Goal: Information Seeking & Learning: Find specific fact

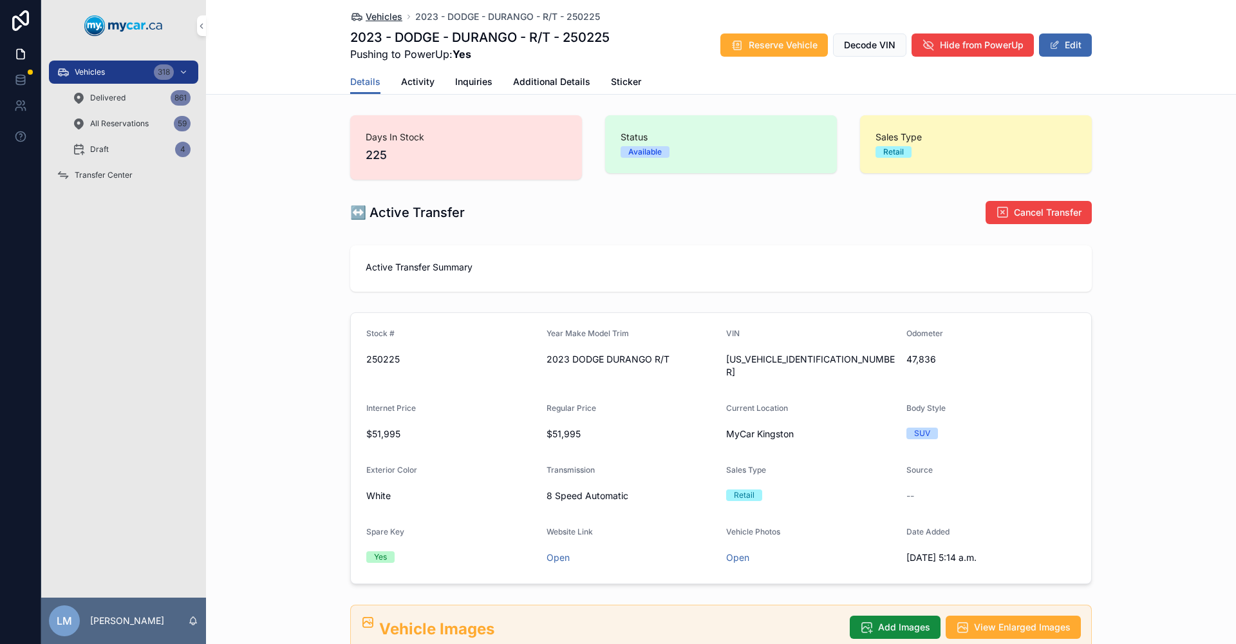
click at [378, 16] on span "Vehicles" at bounding box center [384, 16] width 37 height 13
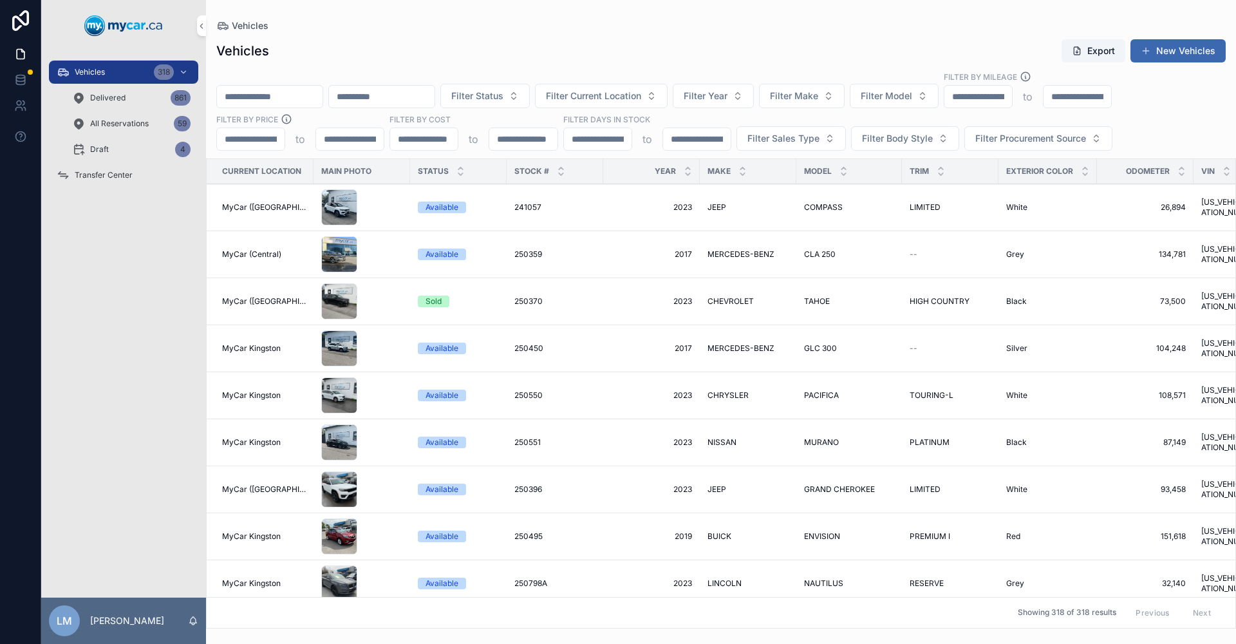
click at [301, 92] on input "scrollable content" at bounding box center [270, 97] width 106 height 18
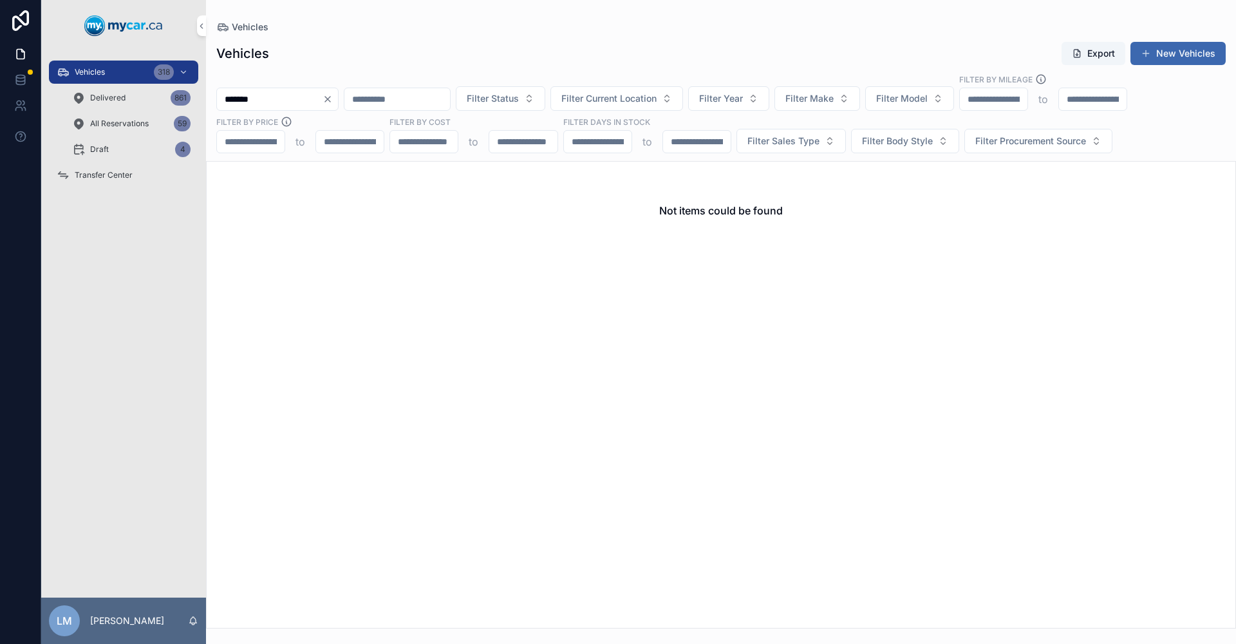
click at [268, 99] on input "*******" at bounding box center [270, 99] width 106 height 18
type input "*******"
click at [333, 99] on icon "Clear" at bounding box center [328, 99] width 10 height 10
click at [127, 95] on div "Delivered 861" at bounding box center [131, 98] width 118 height 21
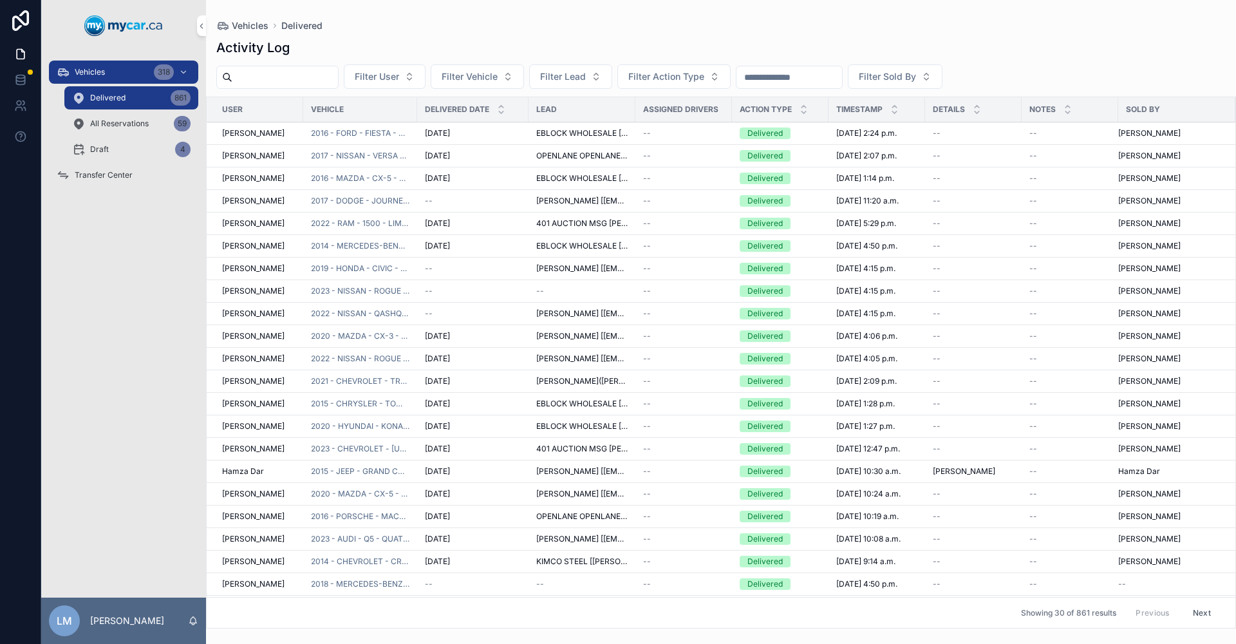
click at [842, 78] on input "scrollable content" at bounding box center [790, 77] width 106 height 18
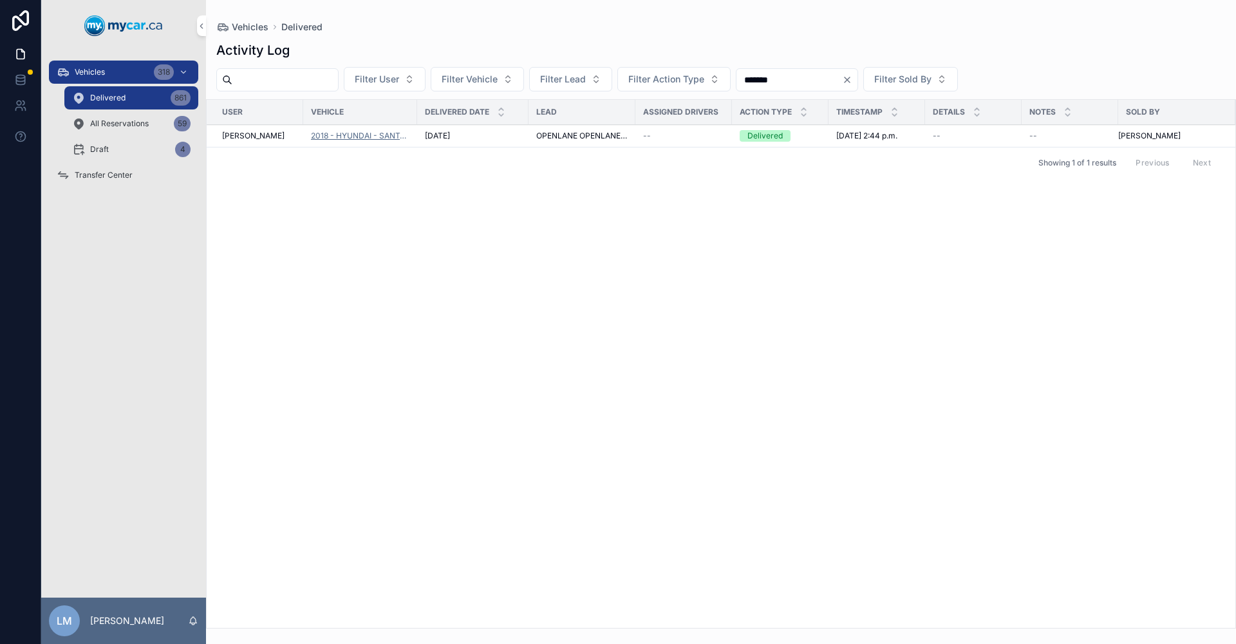
type input "*******"
click at [373, 133] on span "2018 - HYUNDAI - SANTA FE - PREMIUM - 250512A" at bounding box center [360, 136] width 99 height 10
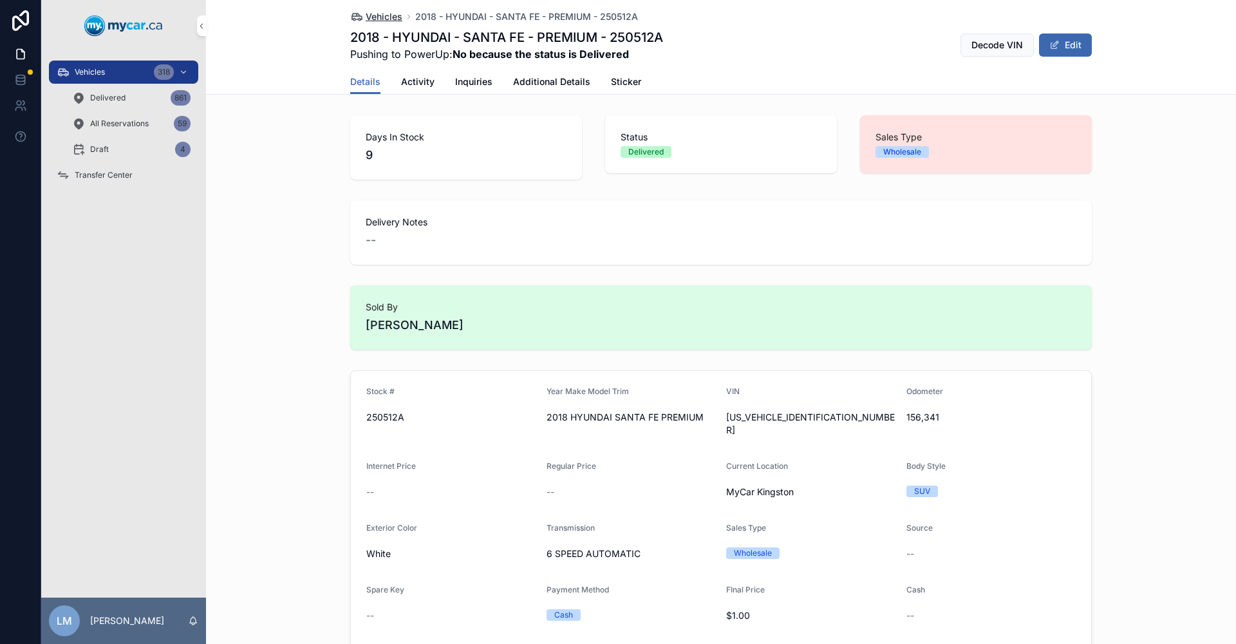
click at [375, 16] on span "Vehicles" at bounding box center [384, 16] width 37 height 13
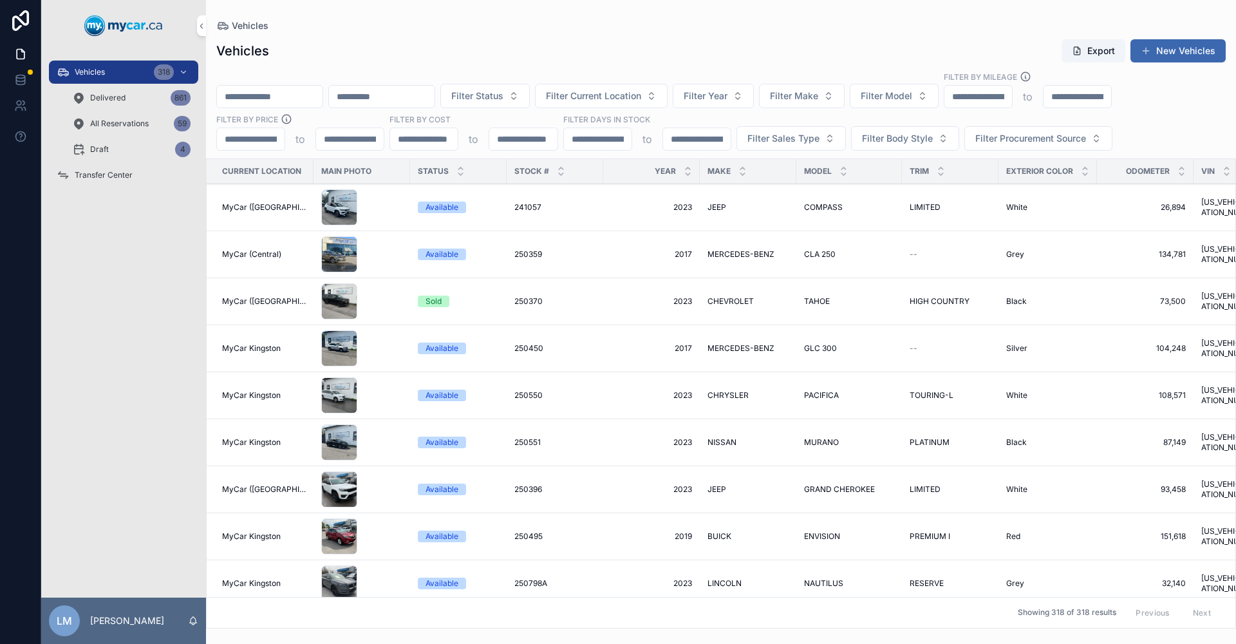
click at [323, 99] on input "scrollable content" at bounding box center [270, 97] width 106 height 18
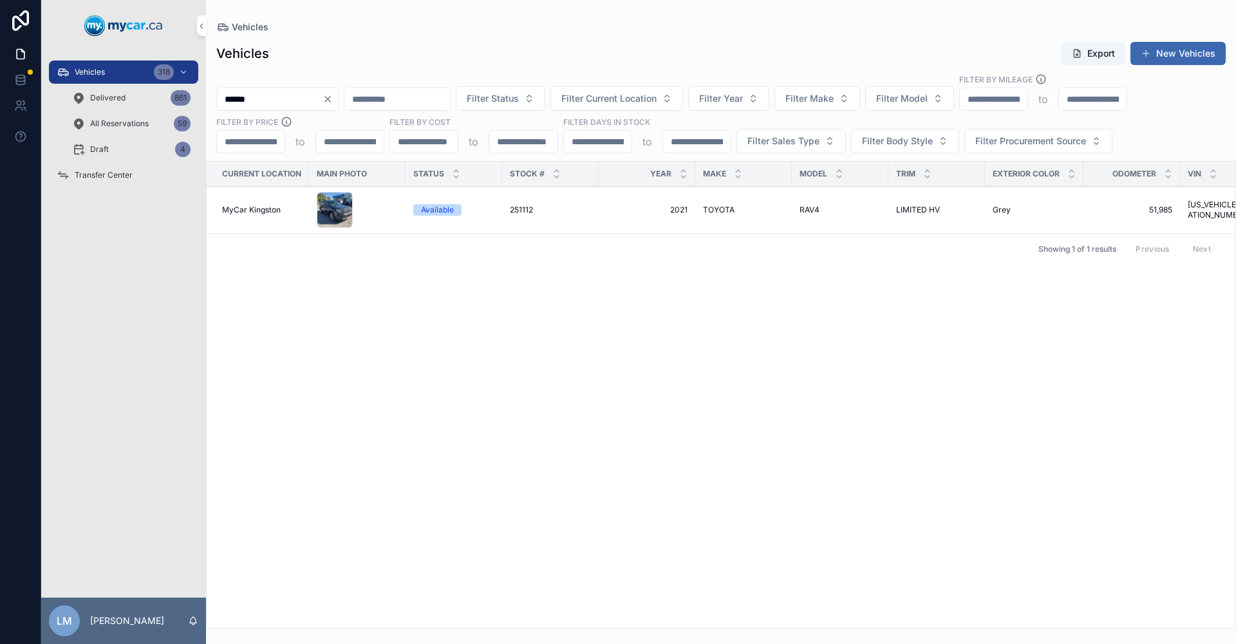
type input "******"
click at [529, 211] on span "251112" at bounding box center [521, 210] width 23 height 10
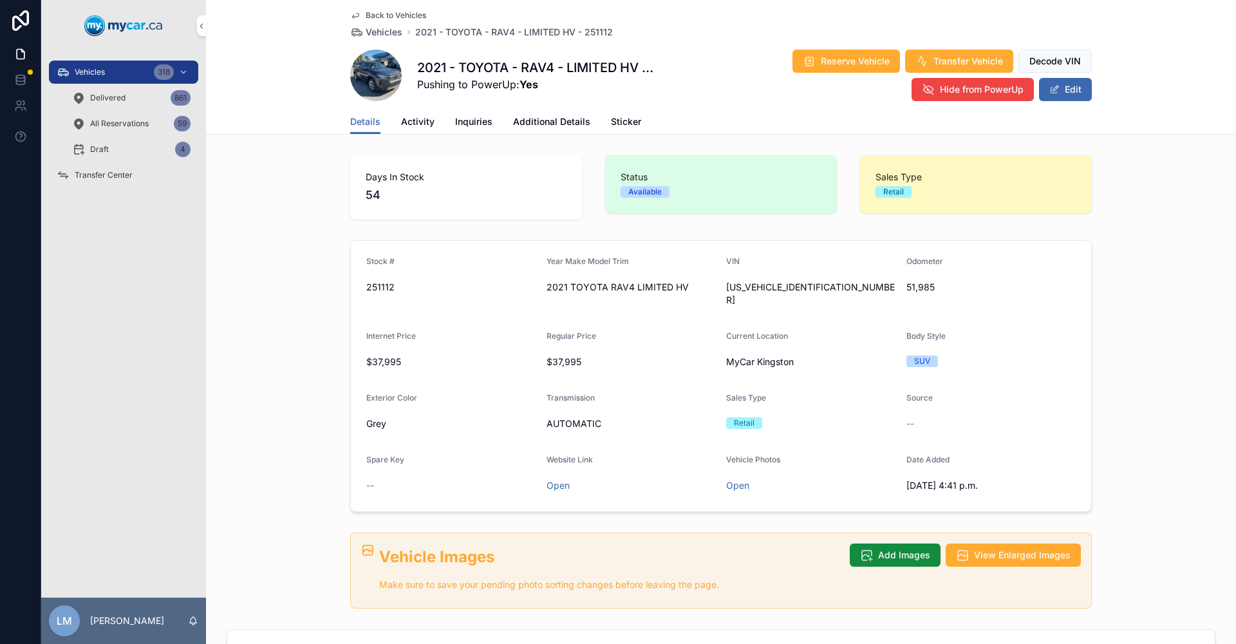
click at [406, 126] on span "Activity" at bounding box center [417, 121] width 33 height 13
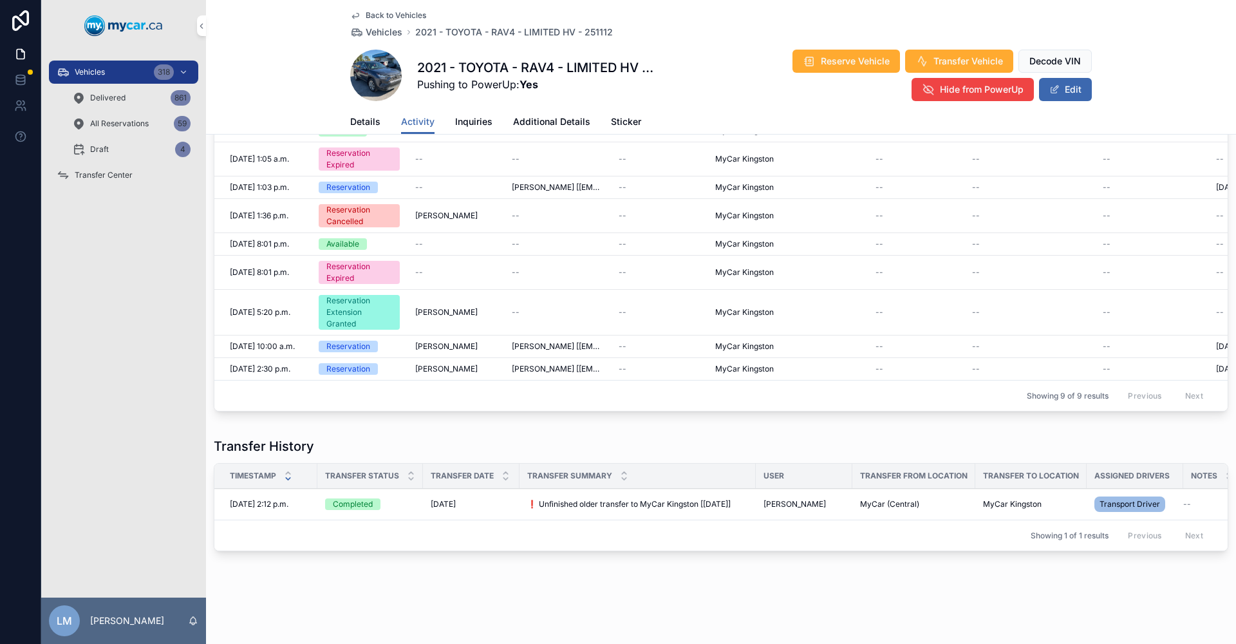
scroll to position [115, 0]
click at [415, 29] on span "2021 - TOYOTA - RAV4 - LIMITED HV - 251112" at bounding box center [514, 32] width 198 height 13
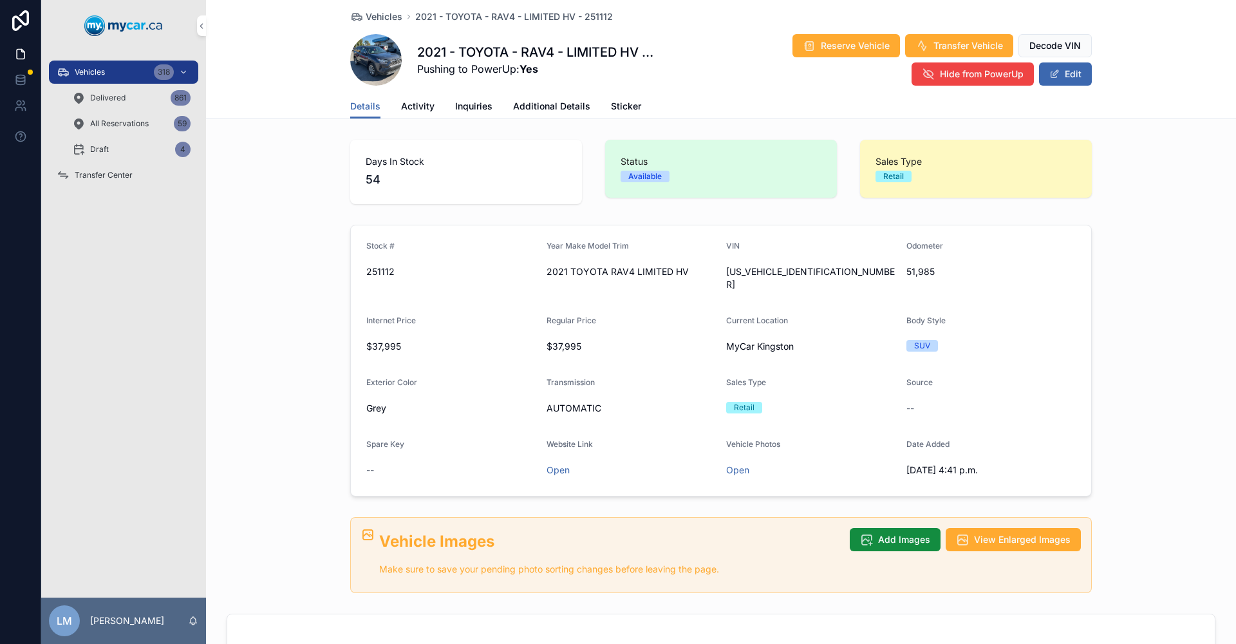
click at [381, 274] on span "251112" at bounding box center [451, 271] width 170 height 13
click at [913, 274] on span "51,985" at bounding box center [991, 271] width 170 height 13
copy span "51,985"
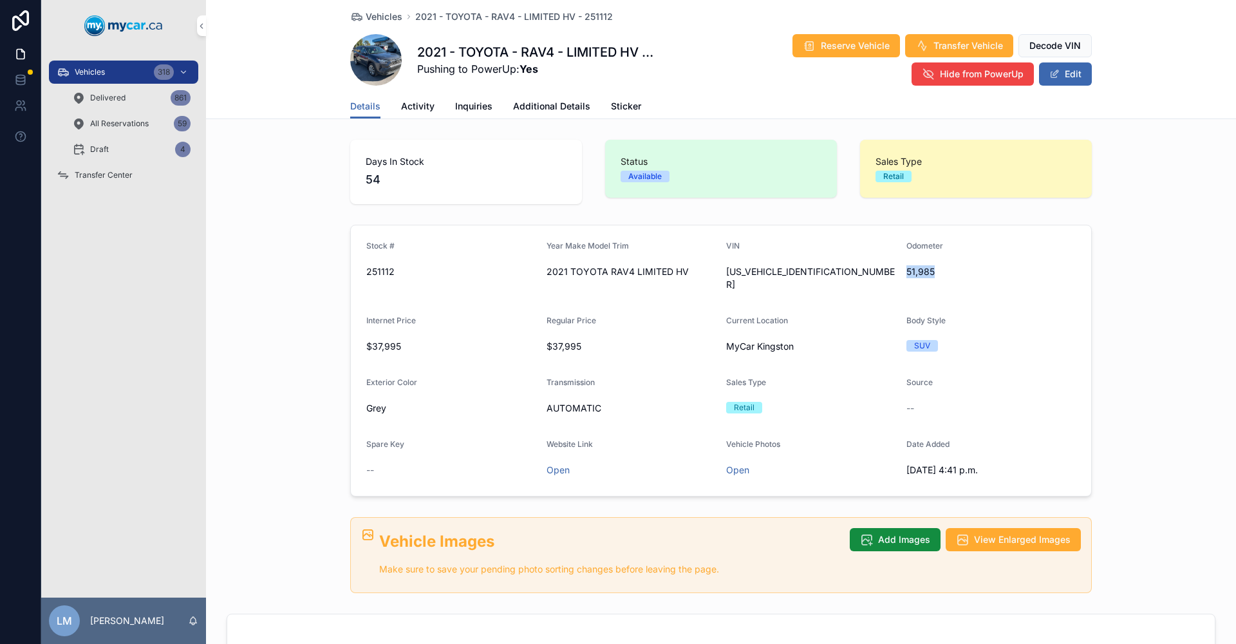
click at [917, 269] on span "51,985" at bounding box center [991, 271] width 170 height 13
click at [775, 272] on span "[US_VEHICLE_IDENTIFICATION_NUMBER]" at bounding box center [811, 278] width 170 height 26
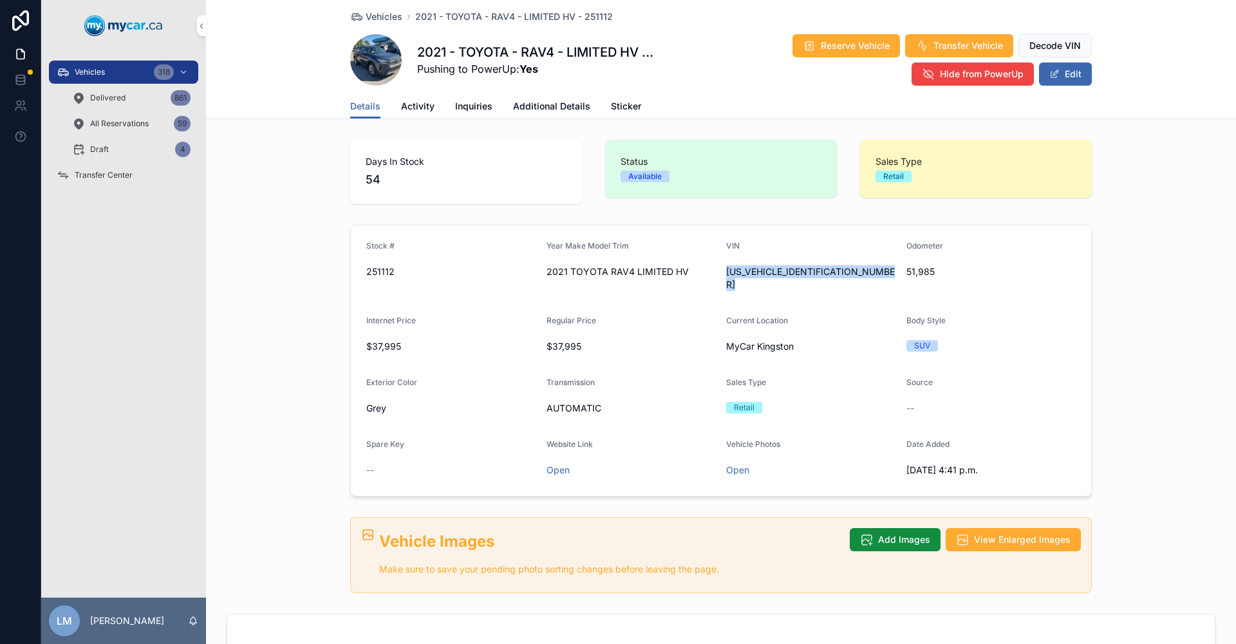
copy div "[US_VEHICLE_IDENTIFICATION_NUMBER]"
